Goal: Task Accomplishment & Management: Complete application form

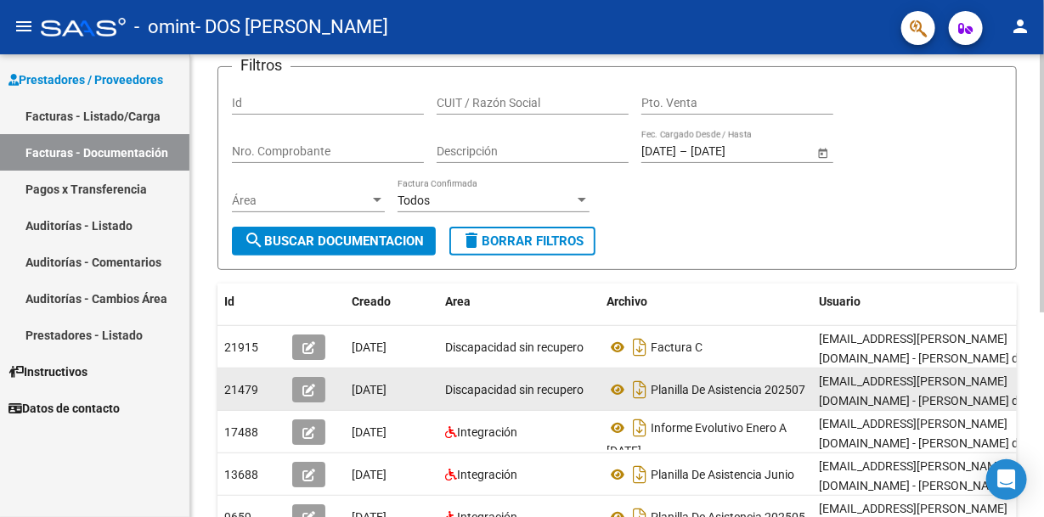
scroll to position [26, 0]
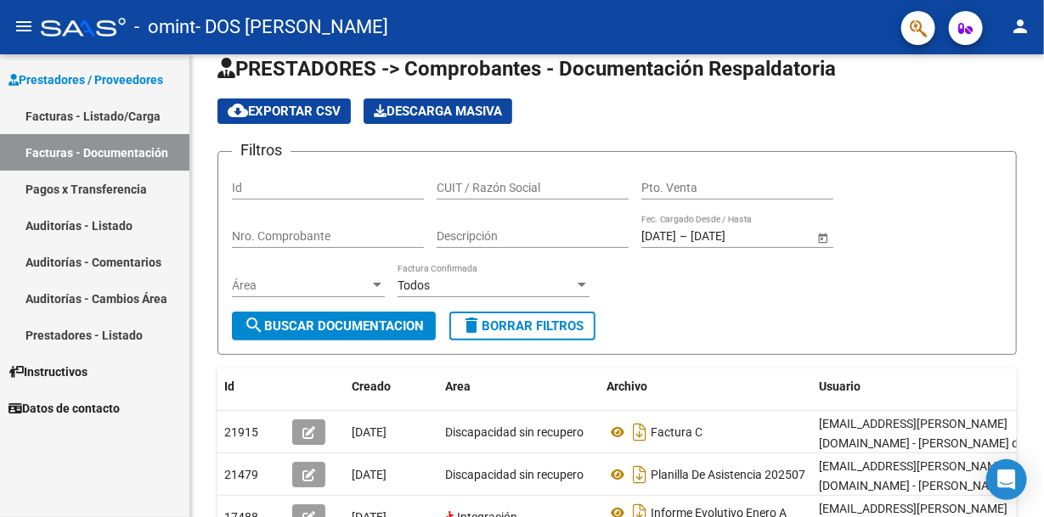
click at [116, 100] on link "Facturas - Listado/Carga" at bounding box center [94, 116] width 189 height 37
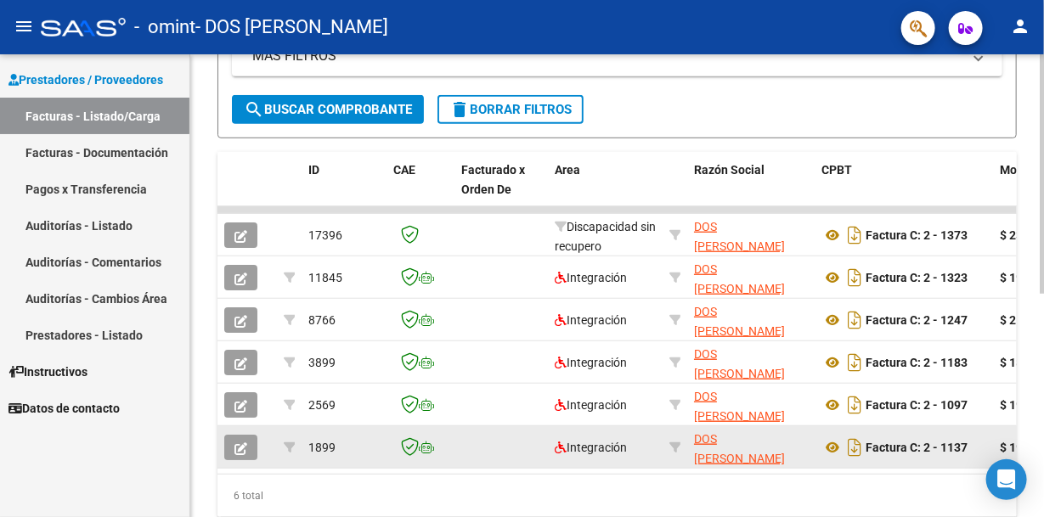
drag, startPoint x: 360, startPoint y: 479, endPoint x: 291, endPoint y: 463, distance: 70.7
click at [291, 463] on datatable-body-cell at bounding box center [289, 447] width 25 height 42
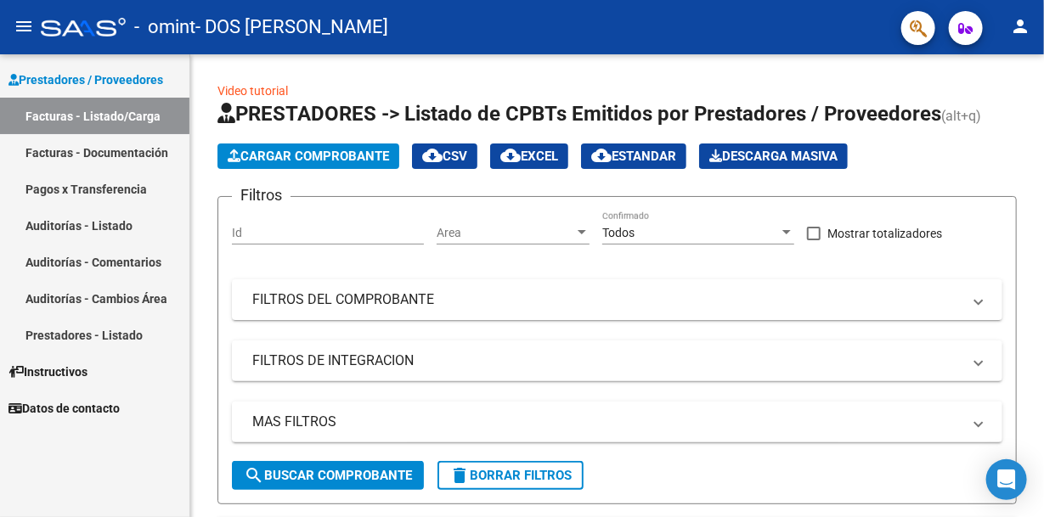
click at [150, 148] on link "Facturas - Documentación" at bounding box center [94, 152] width 189 height 37
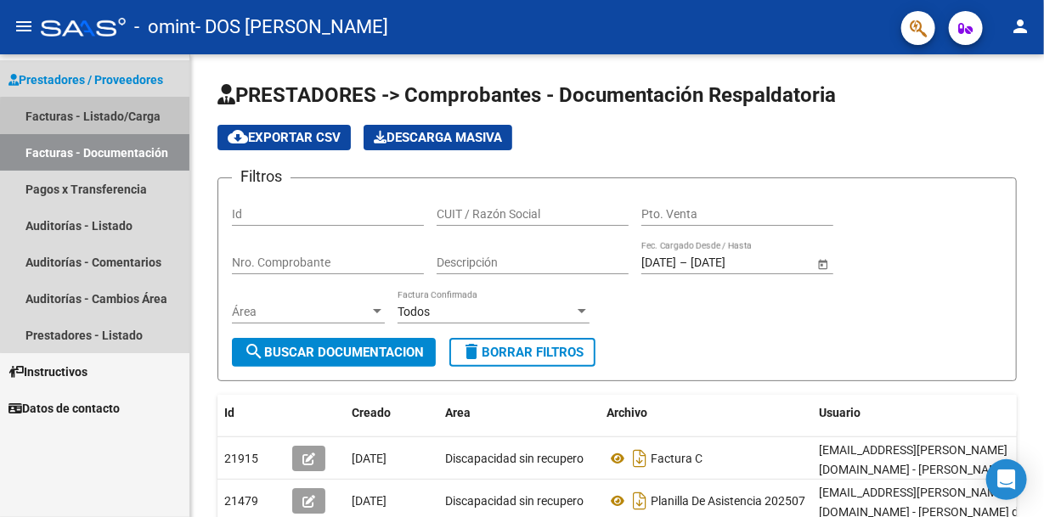
click at [141, 119] on link "Facturas - Listado/Carga" at bounding box center [94, 116] width 189 height 37
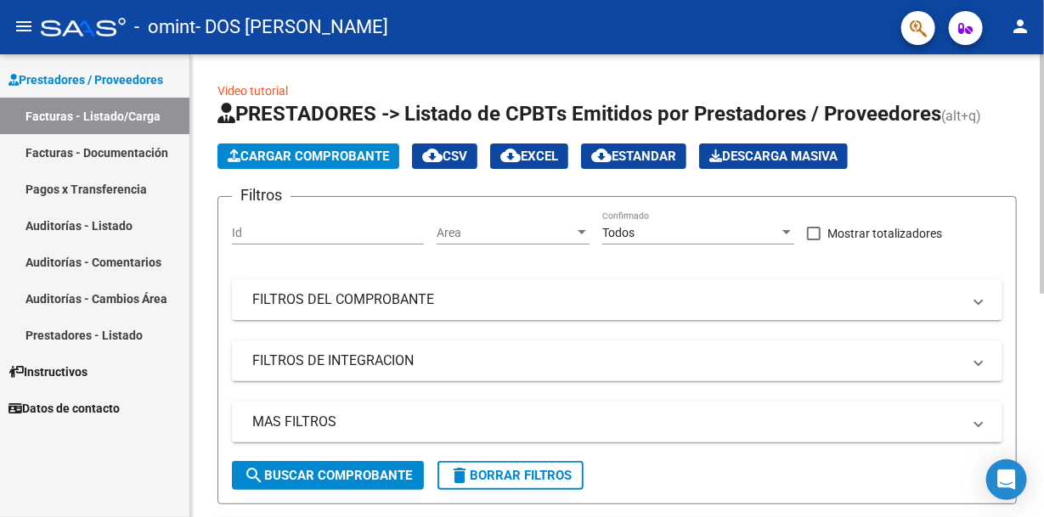
click at [340, 150] on span "Cargar Comprobante" at bounding box center [308, 156] width 161 height 15
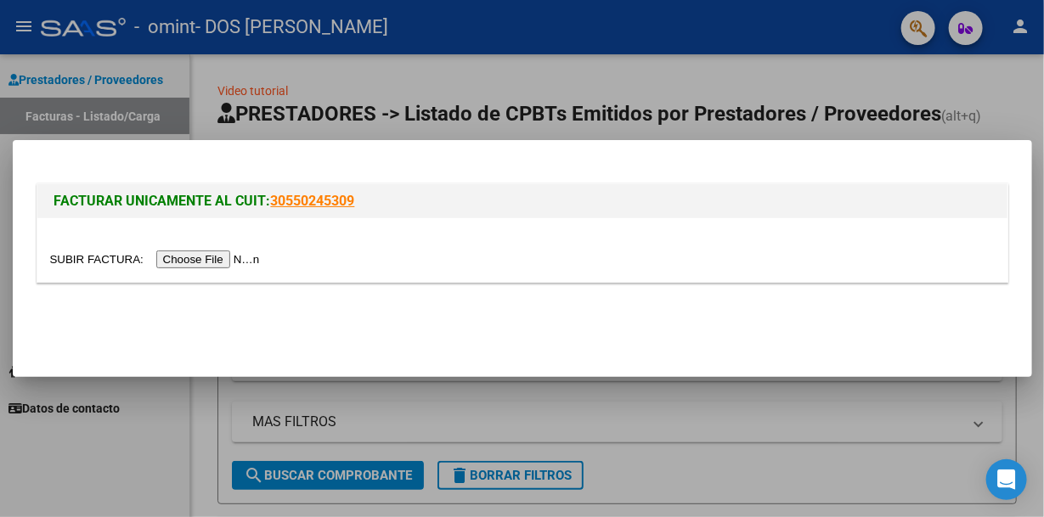
click at [609, 67] on div at bounding box center [522, 258] width 1044 height 517
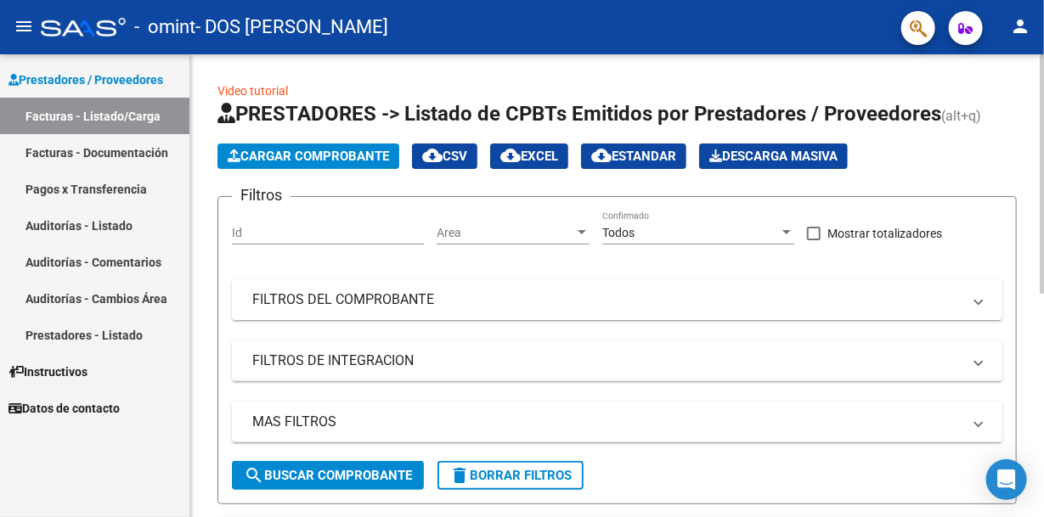
click at [370, 150] on span "Cargar Comprobante" at bounding box center [308, 156] width 161 height 15
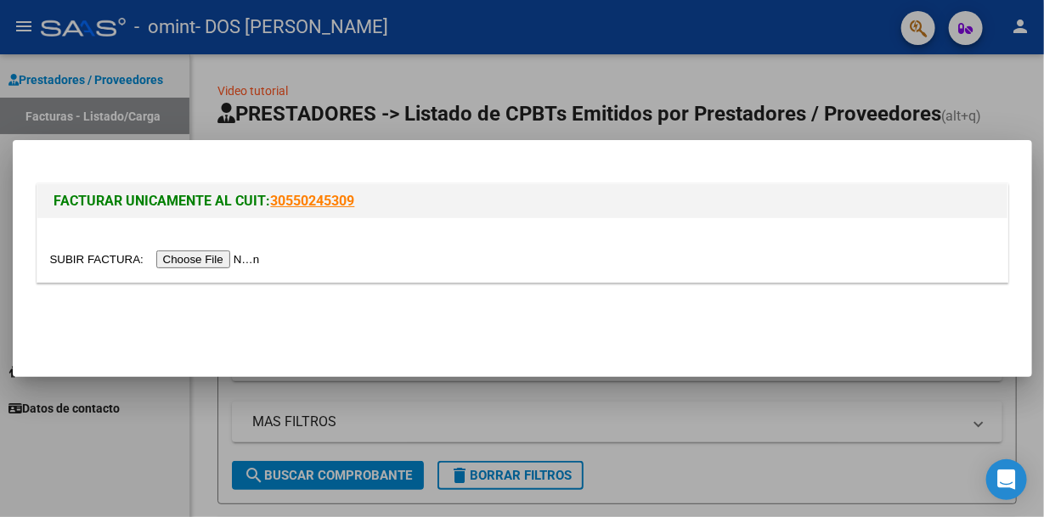
click at [236, 259] on input "file" at bounding box center [157, 260] width 215 height 18
click at [200, 256] on input "file" at bounding box center [157, 260] width 215 height 18
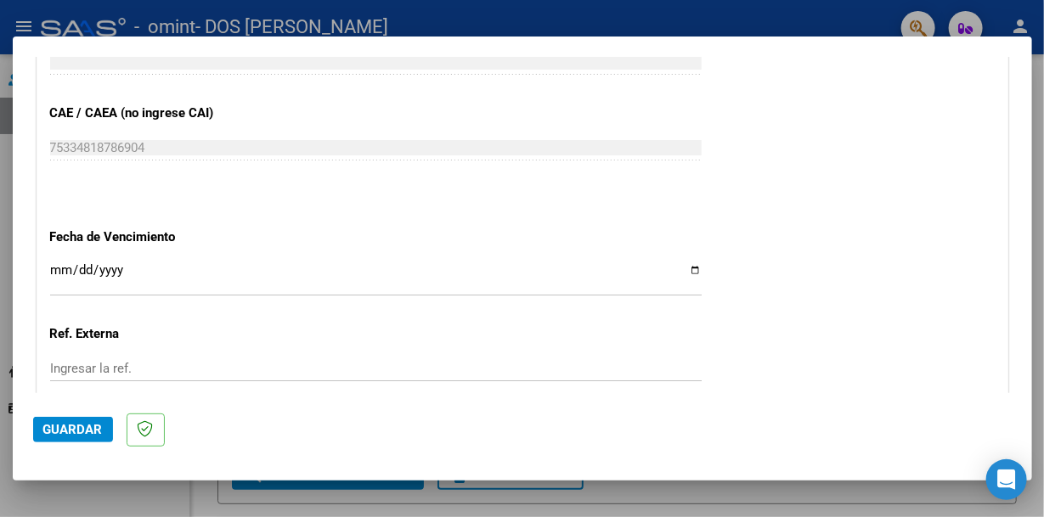
scroll to position [934, 0]
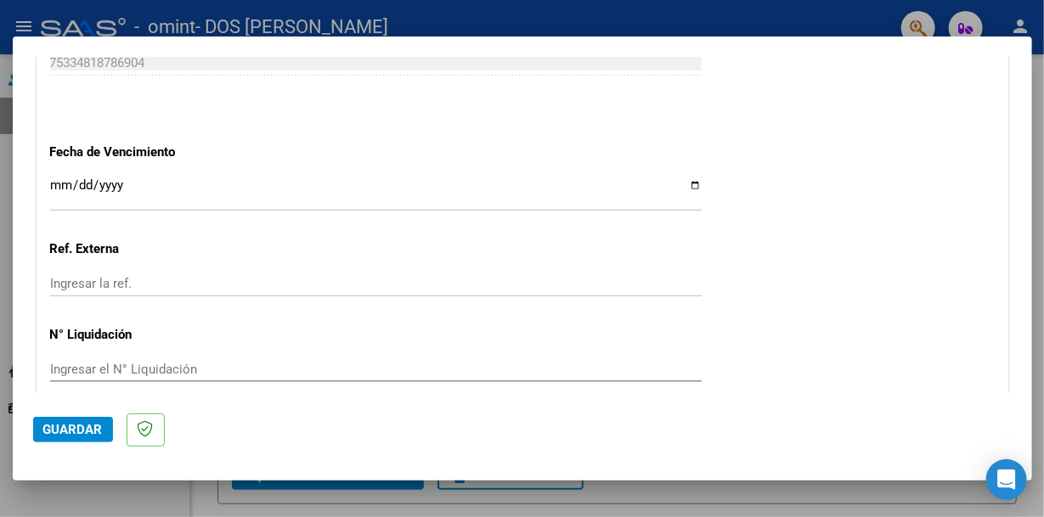
click at [167, 193] on input "Ingresar la fecha" at bounding box center [376, 191] width 652 height 27
click at [64, 184] on input "Ingresar la fecha" at bounding box center [376, 191] width 652 height 27
drag, startPoint x: 795, startPoint y: 319, endPoint x: 789, endPoint y: 302, distance: 17.2
click at [689, 184] on input "Ingresar la fecha" at bounding box center [376, 191] width 652 height 27
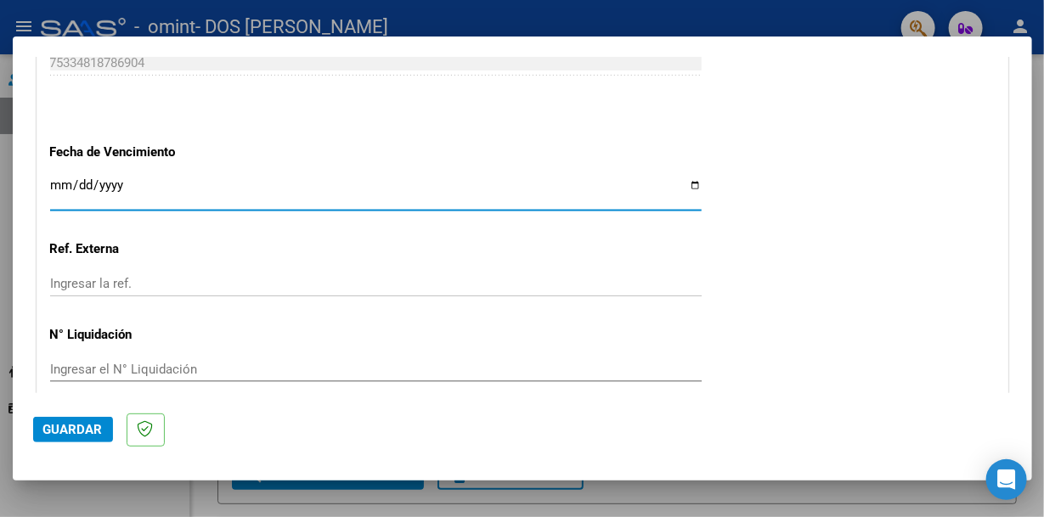
type input "[DATE]"
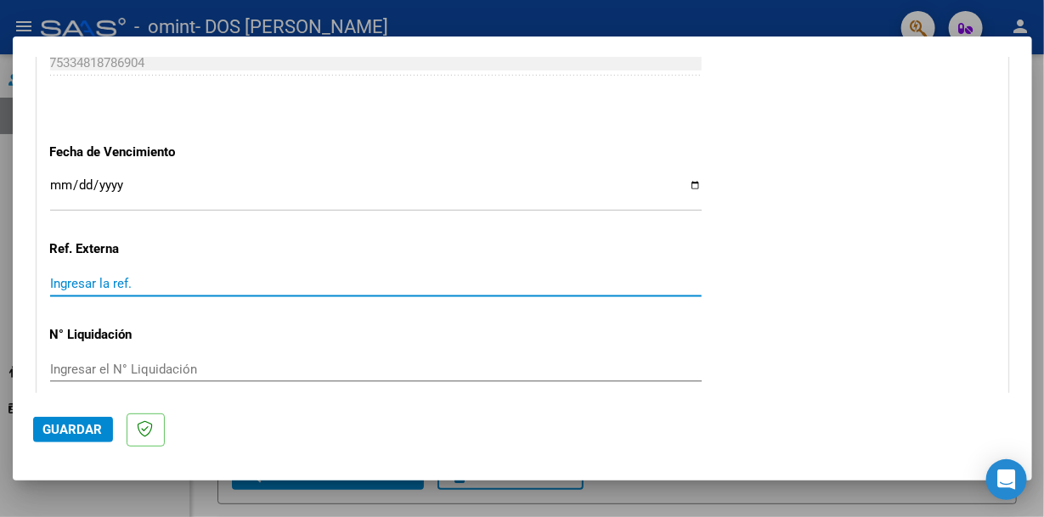
click at [183, 286] on input "Ingresar la ref." at bounding box center [376, 283] width 652 height 15
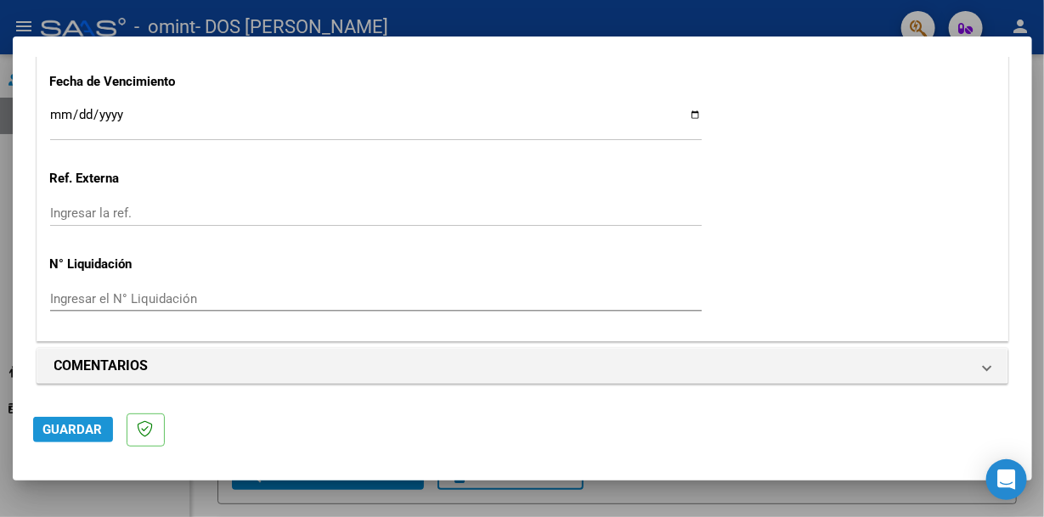
click at [93, 432] on span "Guardar" at bounding box center [72, 429] width 59 height 15
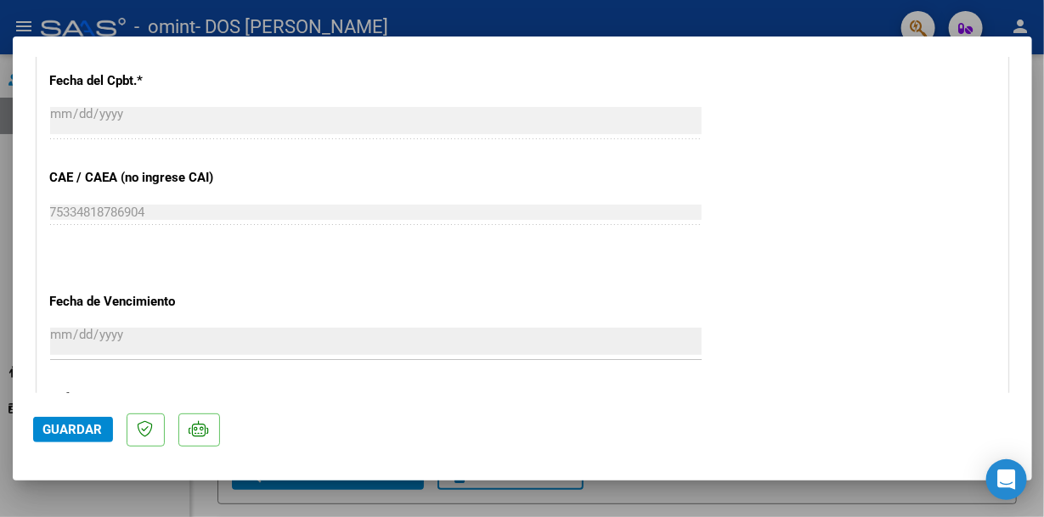
scroll to position [1274, 0]
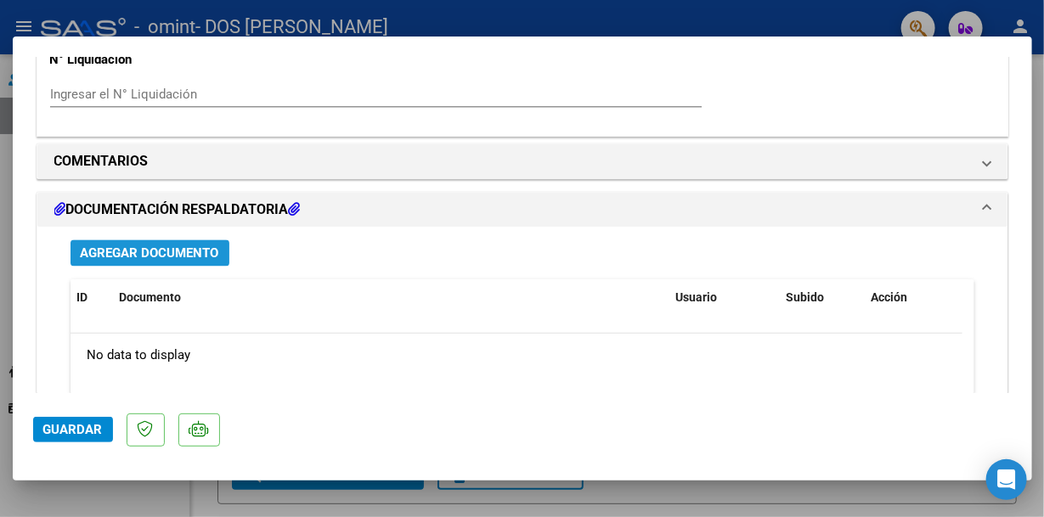
click at [213, 249] on span "Agregar Documento" at bounding box center [150, 253] width 138 height 15
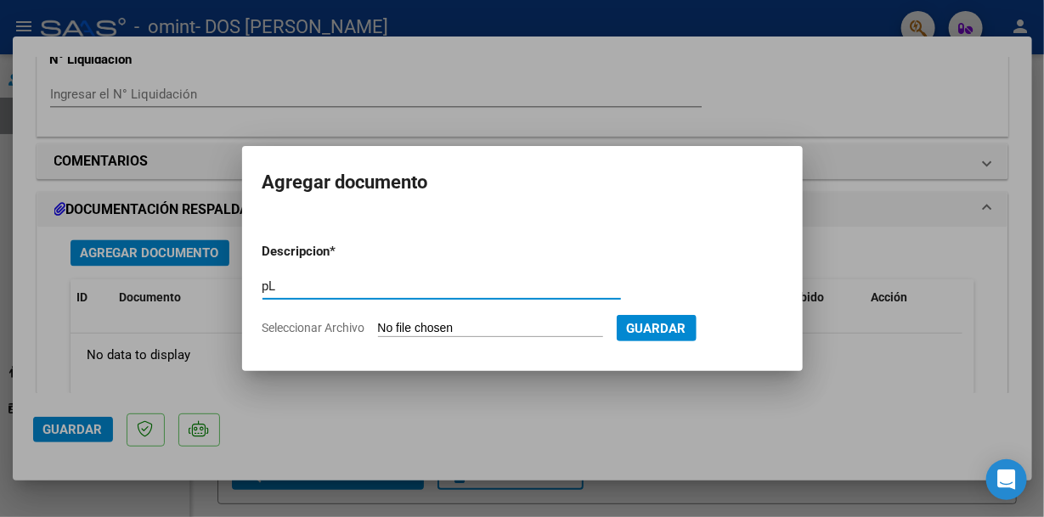
type input "p"
type input "Planilla de asistencia [PERSON_NAME] 202507"
click at [542, 325] on input "Seleccionar Archivo" at bounding box center [490, 329] width 225 height 16
click at [362, 326] on span "Seleccionar Archivo" at bounding box center [314, 328] width 103 height 14
click at [378, 326] on input "Seleccionar Archivo" at bounding box center [490, 329] width 225 height 16
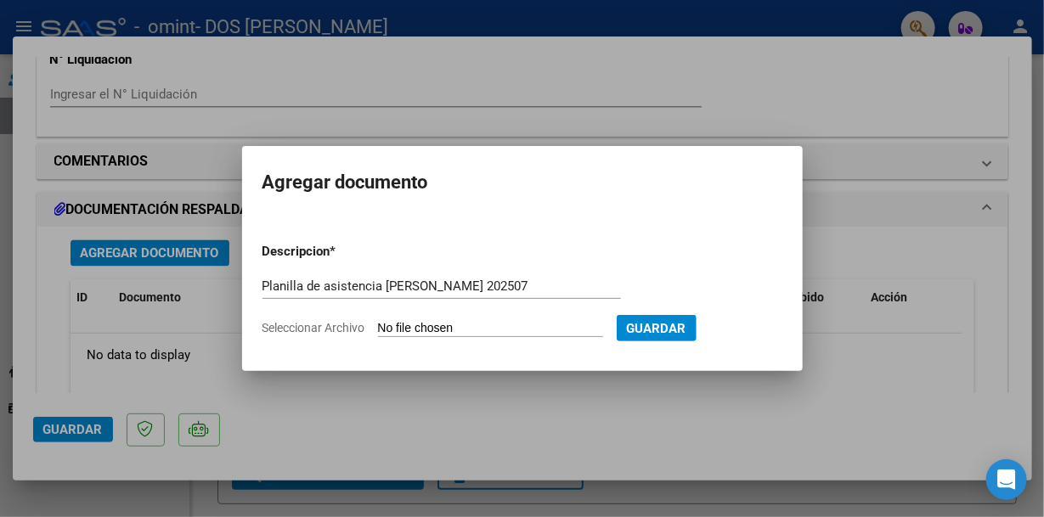
type input "C:\fakepath\Planilla de asistencia [PERSON_NAME] 202507 ok oficial.pdf"
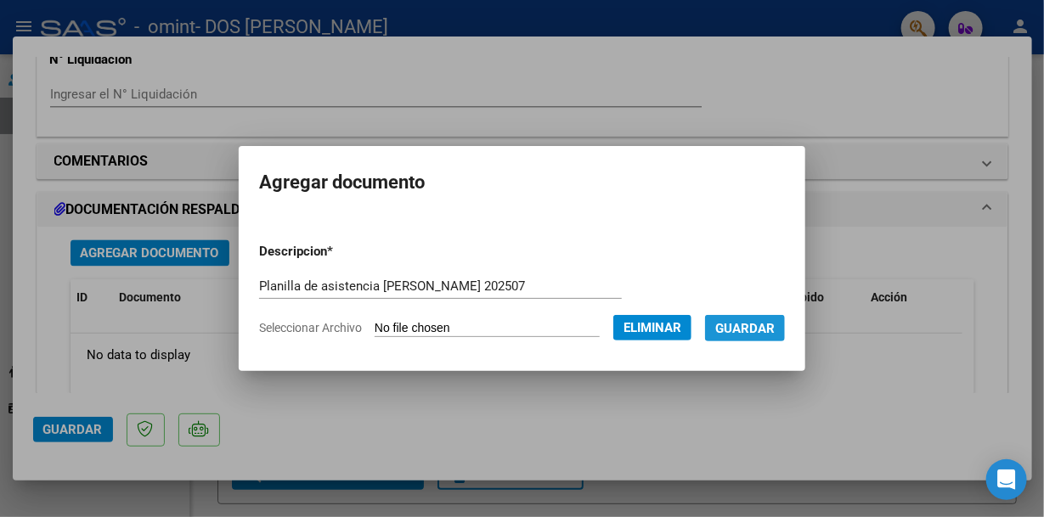
click at [770, 329] on span "Guardar" at bounding box center [744, 328] width 59 height 15
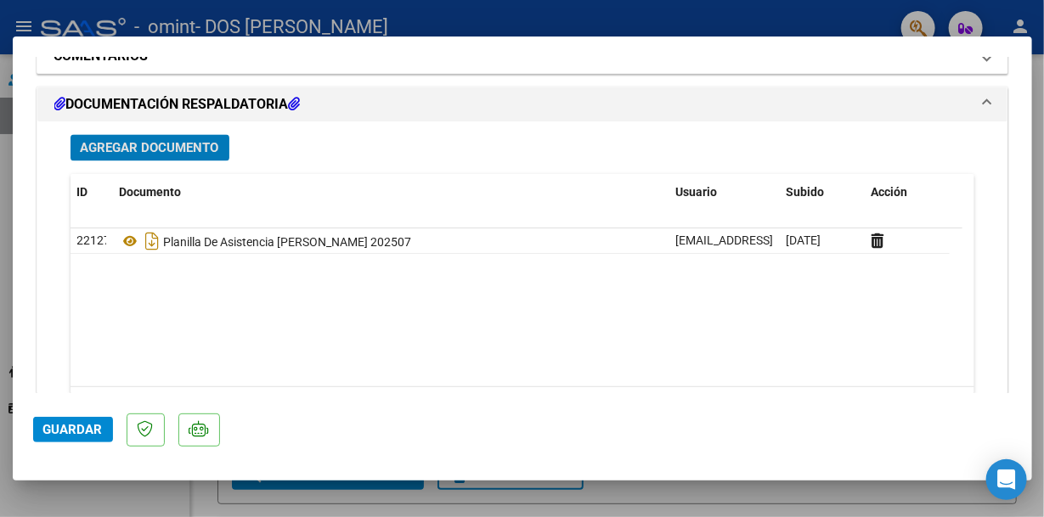
scroll to position [1465, 0]
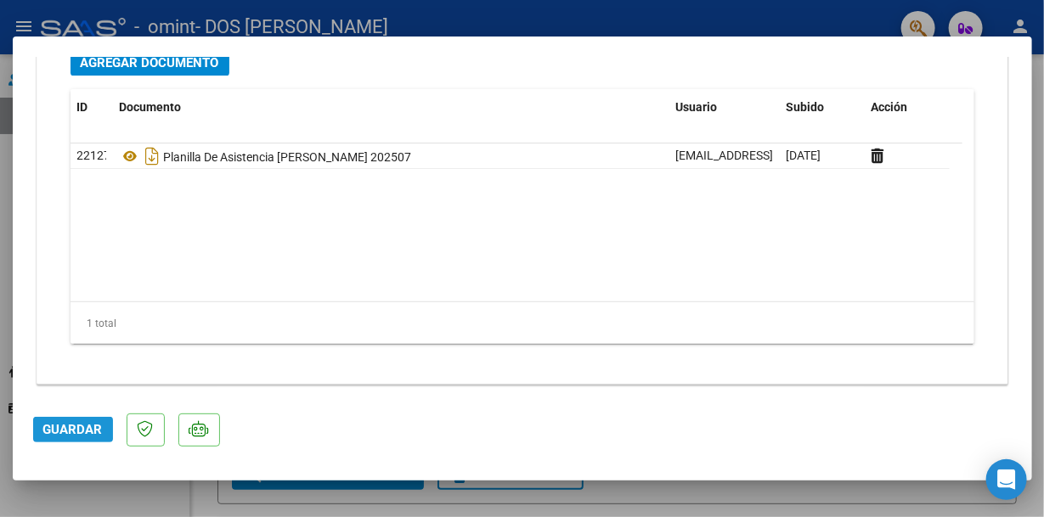
click at [76, 429] on span "Guardar" at bounding box center [72, 429] width 59 height 15
